Goal: Task Accomplishment & Management: Manage account settings

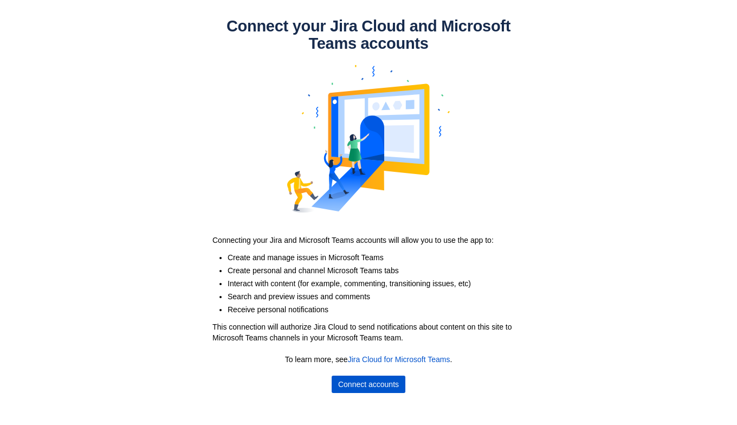
click at [347, 389] on span "Connect accounts" at bounding box center [368, 383] width 61 height 17
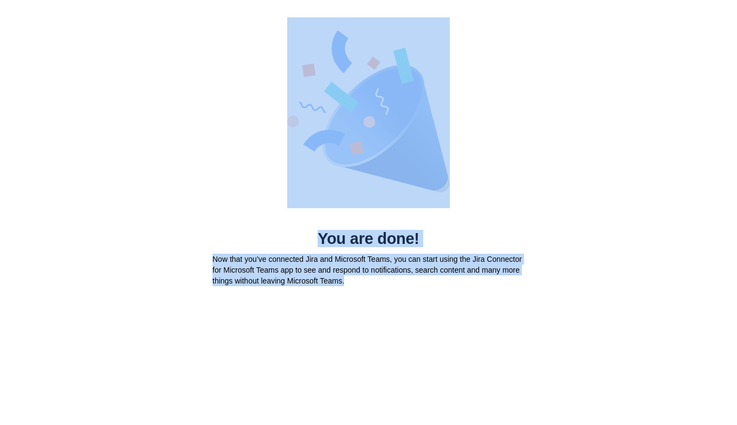
drag, startPoint x: 219, startPoint y: 33, endPoint x: 581, endPoint y: 331, distance: 468.9
click at [579, 333] on body "You are done! Now that you’ve connected Jira and Microsoft Teams, you can start…" at bounding box center [368, 212] width 737 height 425
drag, startPoint x: 577, startPoint y: 311, endPoint x: 563, endPoint y: 305, distance: 15.1
click at [577, 311] on body "You are done! Now that you’ve connected Jira and Microsoft Teams, you can start…" at bounding box center [368, 212] width 737 height 425
click at [425, 307] on body "You are done! Now that you’ve connected Jira and Microsoft Teams, you can start…" at bounding box center [368, 212] width 737 height 425
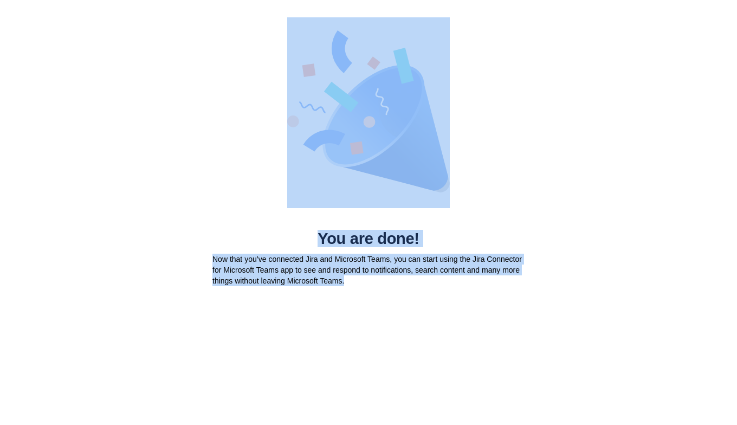
click at [406, 302] on body "You are done! Now that you’ve connected Jira and Microsoft Teams, you can start…" at bounding box center [368, 212] width 737 height 425
click at [367, 272] on p "Now that you’ve connected Jira and Microsoft Teams, you can start using the Jir…" at bounding box center [368, 269] width 312 height 32
click at [361, 262] on p "Now that you’ve connected Jira and Microsoft Teams, you can start using the Jir…" at bounding box center [368, 269] width 312 height 32
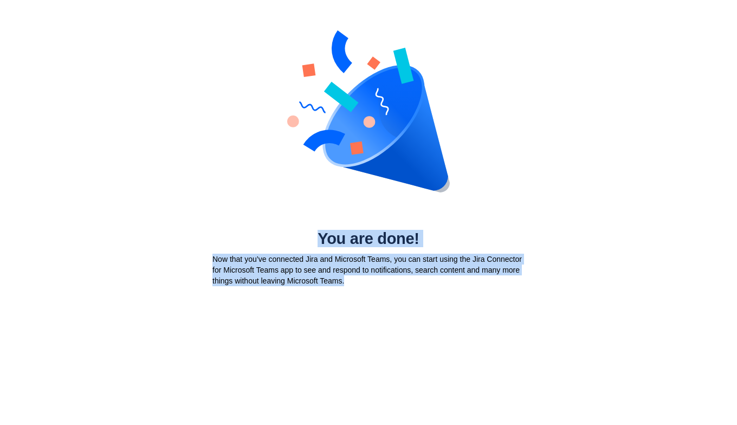
drag, startPoint x: 314, startPoint y: 232, endPoint x: 368, endPoint y: 299, distance: 85.9
click at [368, 299] on body "You are done! Now that you’ve connected Jira and Microsoft Teams, you can start…" at bounding box center [368, 212] width 737 height 425
click at [368, 294] on body "You are done! Now that you’ve connected Jira and Microsoft Teams, you can start…" at bounding box center [368, 212] width 737 height 425
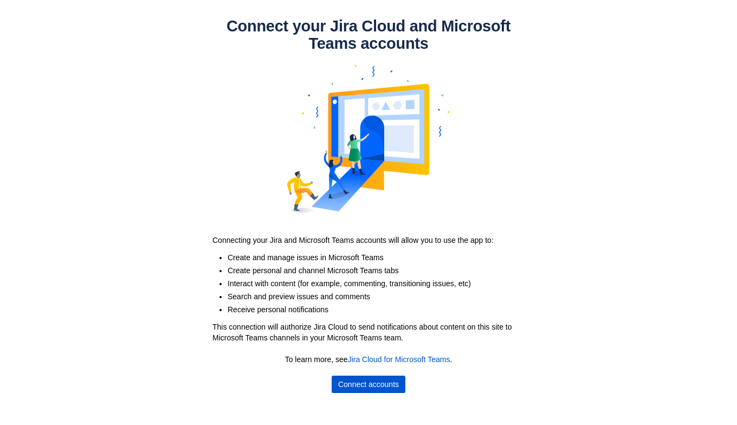
click at [387, 386] on span "Connect accounts" at bounding box center [368, 383] width 61 height 17
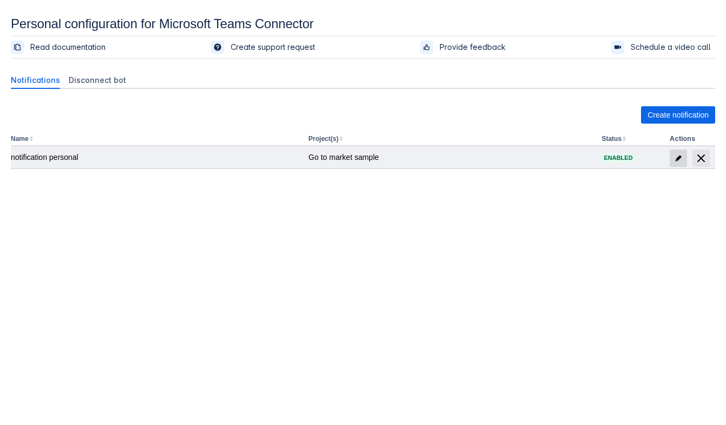
click at [681, 154] on span "edit" at bounding box center [678, 158] width 9 height 9
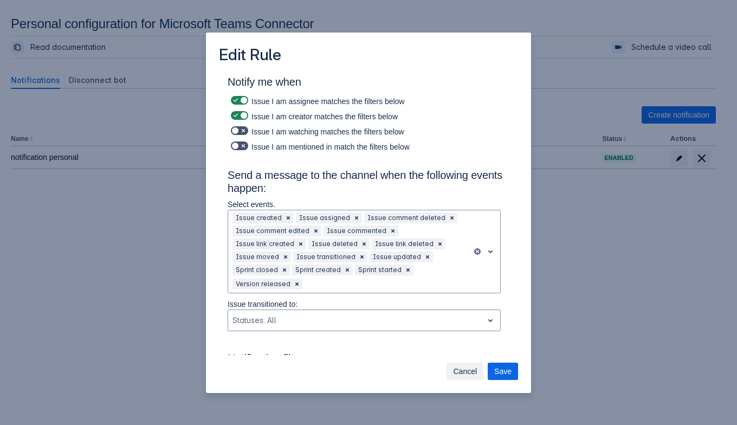
click at [471, 367] on span "Cancel" at bounding box center [465, 370] width 24 height 17
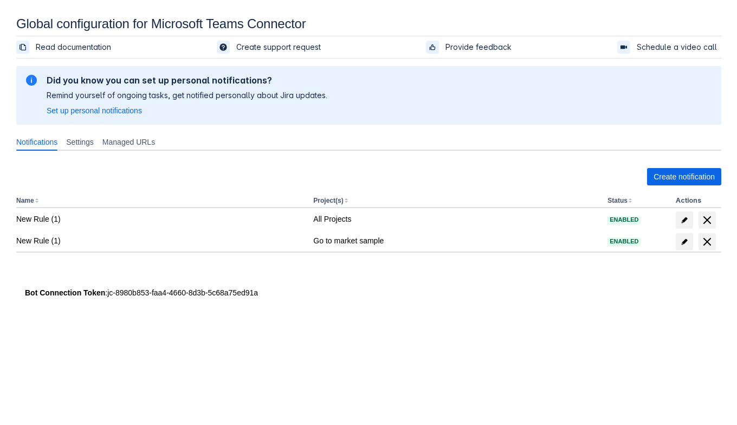
scroll to position [16, 0]
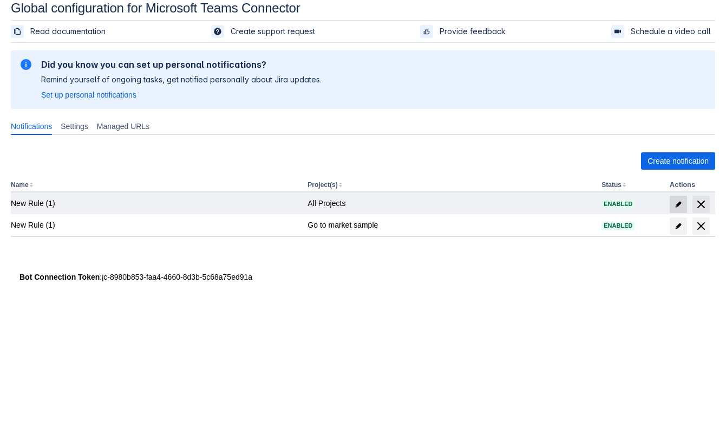
click at [680, 201] on span "edit" at bounding box center [678, 204] width 9 height 9
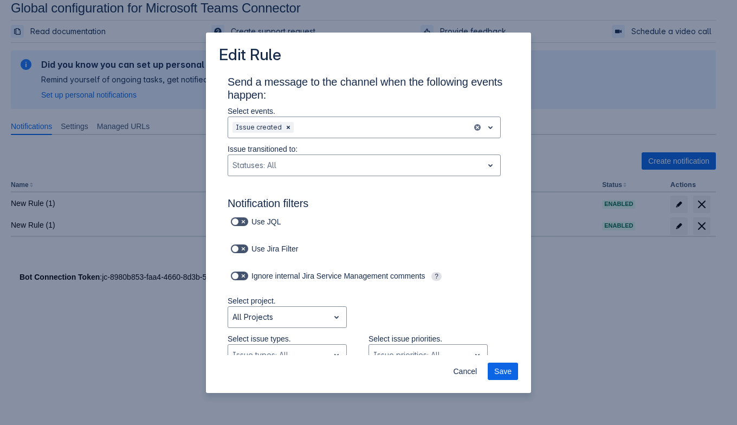
click at [357, 112] on p "Select events." at bounding box center [363, 111] width 273 height 11
click at [353, 128] on div at bounding box center [382, 127] width 172 height 13
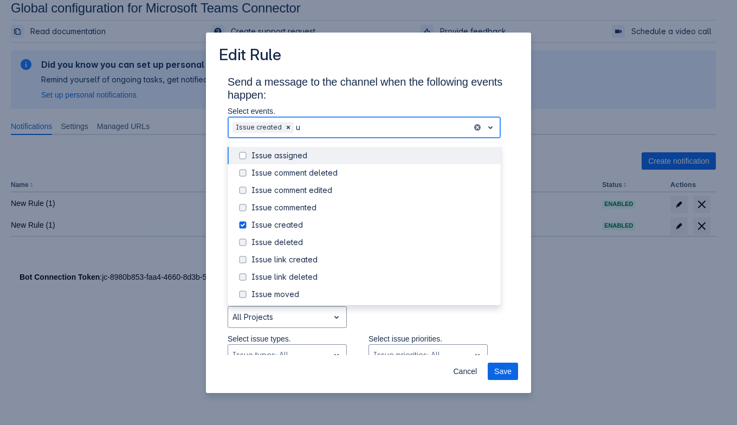
type input "up"
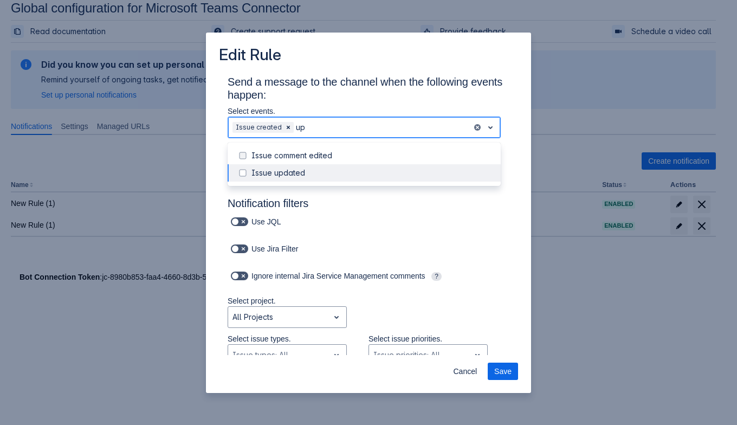
click at [347, 168] on div "Issue updated" at bounding box center [372, 172] width 243 height 11
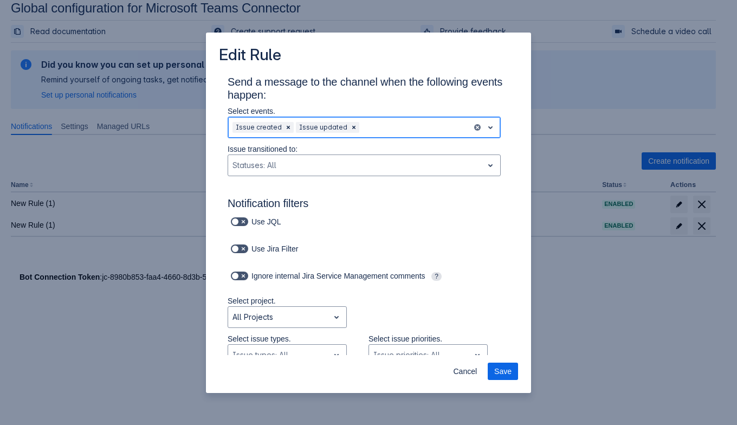
click at [377, 126] on div at bounding box center [414, 127] width 106 height 13
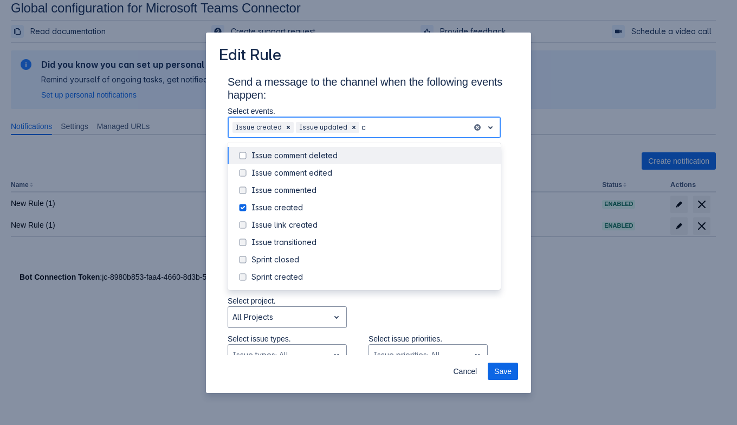
type input "co"
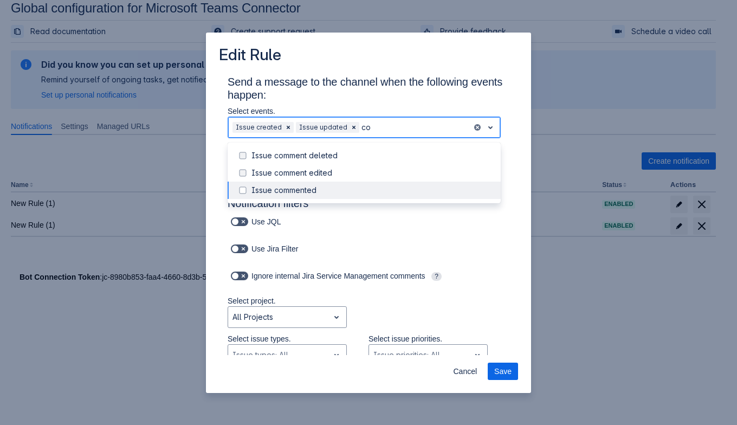
click at [353, 189] on div "Issue commented" at bounding box center [372, 190] width 243 height 11
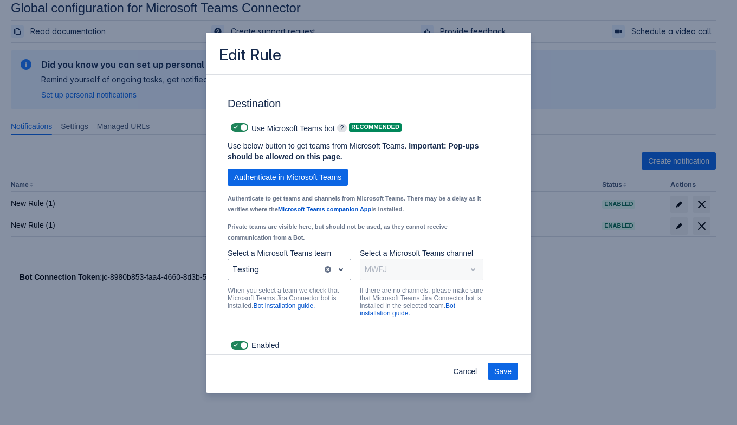
scroll to position [772, 0]
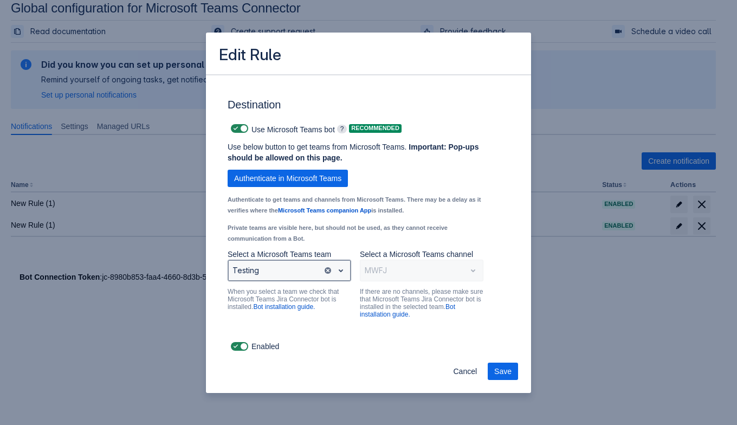
click at [336, 273] on span "open" at bounding box center [340, 270] width 13 height 13
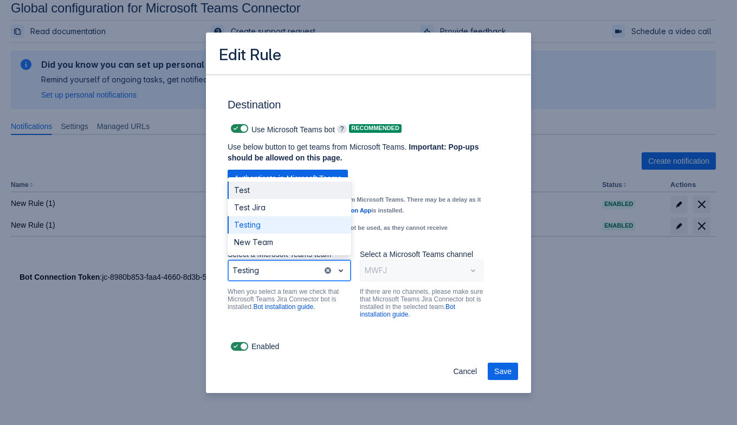
click at [287, 186] on div "Test" at bounding box center [288, 189] width 123 height 17
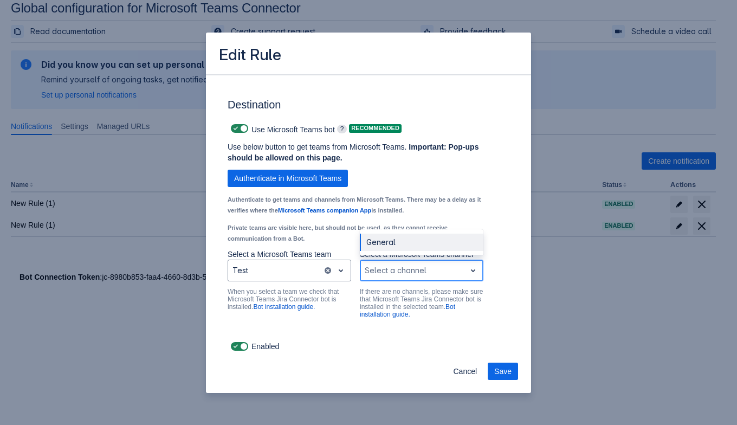
click at [422, 275] on div at bounding box center [412, 270] width 96 height 13
click at [414, 243] on div "General" at bounding box center [421, 241] width 123 height 17
click at [496, 366] on span "Save" at bounding box center [502, 370] width 17 height 17
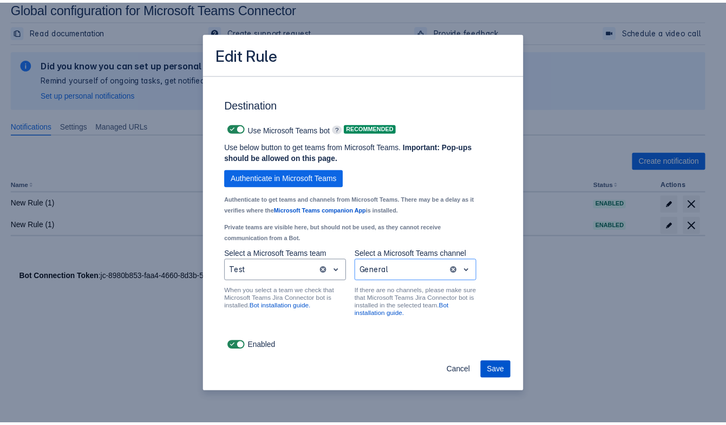
scroll to position [0, 0]
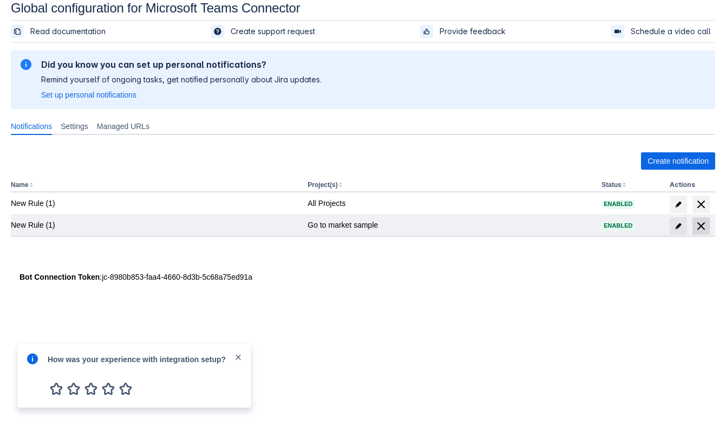
click at [704, 224] on span "delete" at bounding box center [701, 225] width 13 height 13
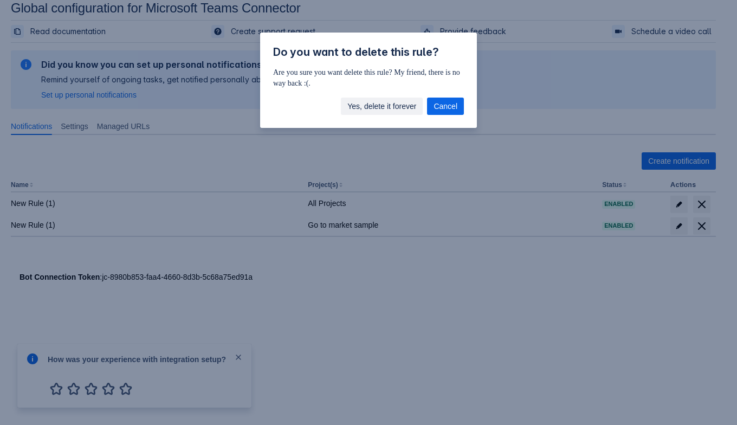
click at [375, 102] on span "Yes, delete it forever" at bounding box center [381, 105] width 69 height 17
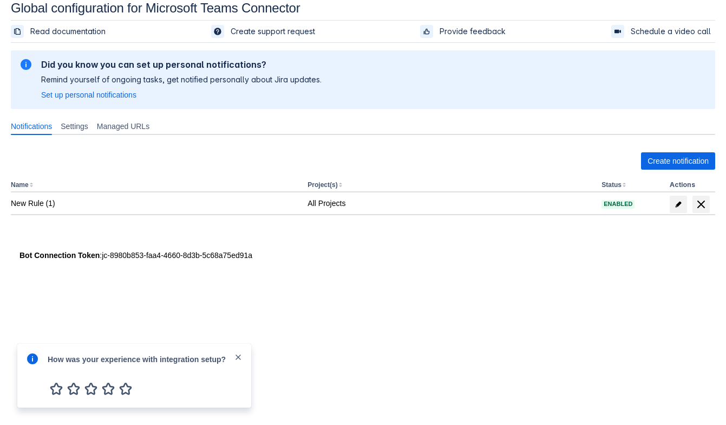
click at [240, 354] on span "close" at bounding box center [238, 357] width 9 height 9
